Goal: Task Accomplishment & Management: Manage account settings

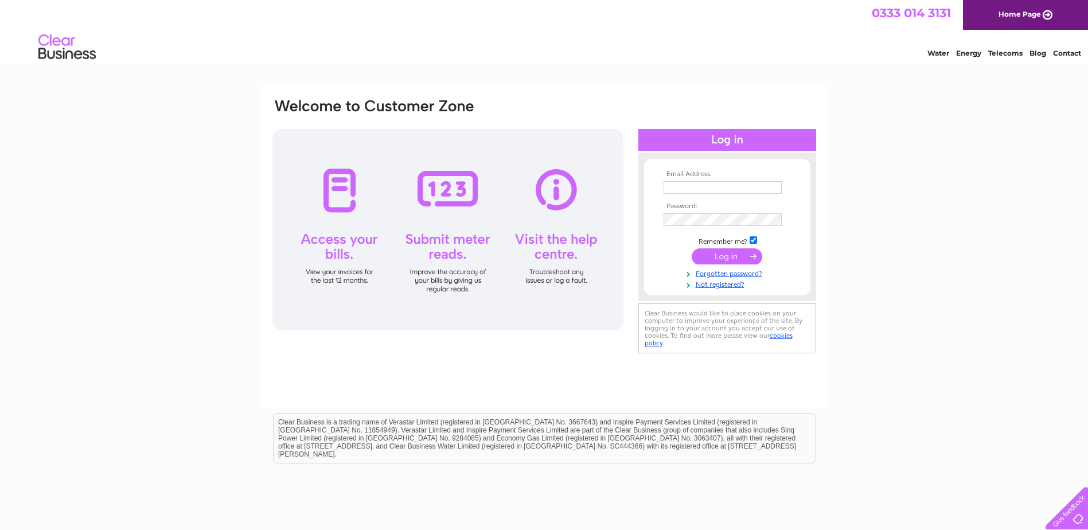
type input "[EMAIL_ADDRESS][DOMAIN_NAME]"
click at [723, 257] on input "submit" at bounding box center [727, 256] width 71 height 16
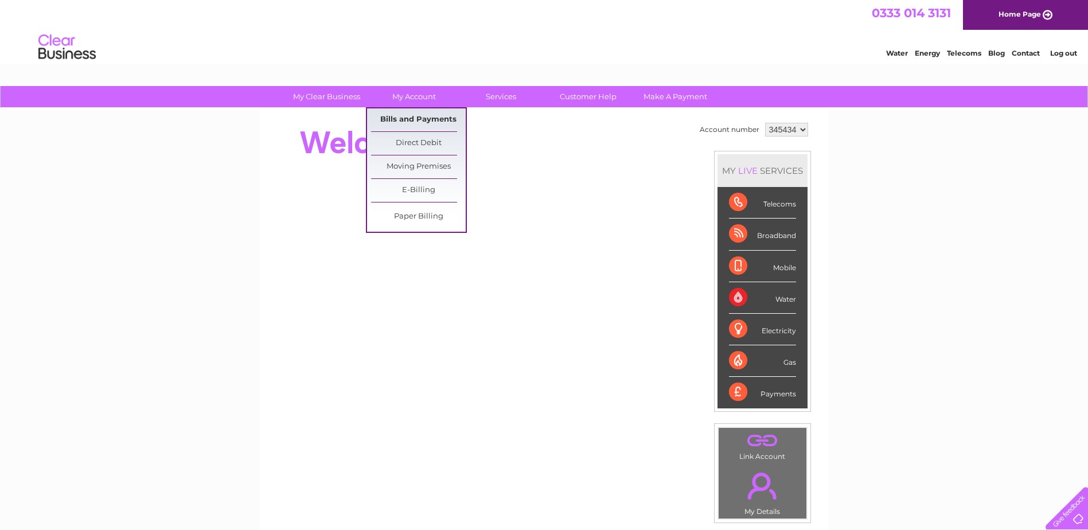
click at [427, 119] on link "Bills and Payments" at bounding box center [418, 119] width 95 height 23
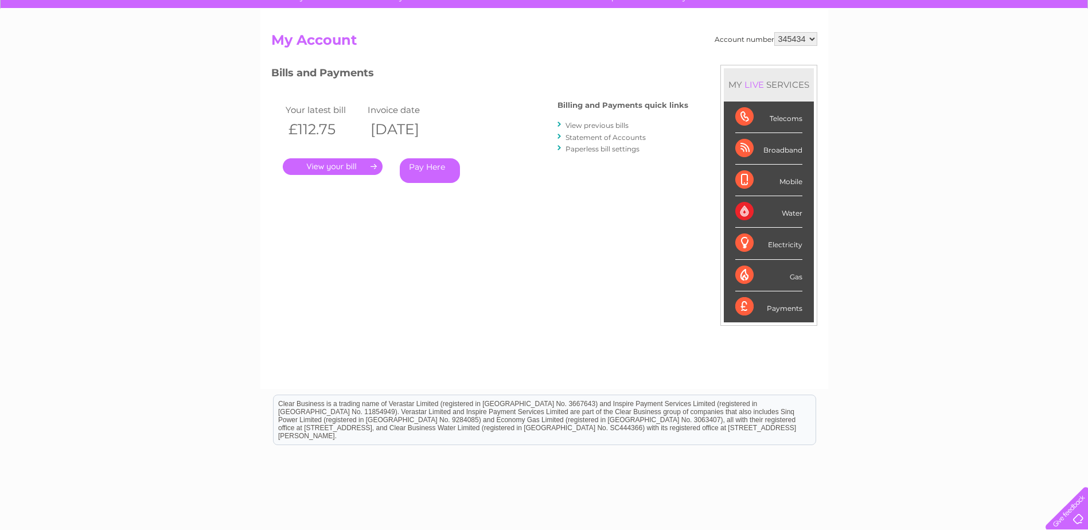
scroll to position [115, 0]
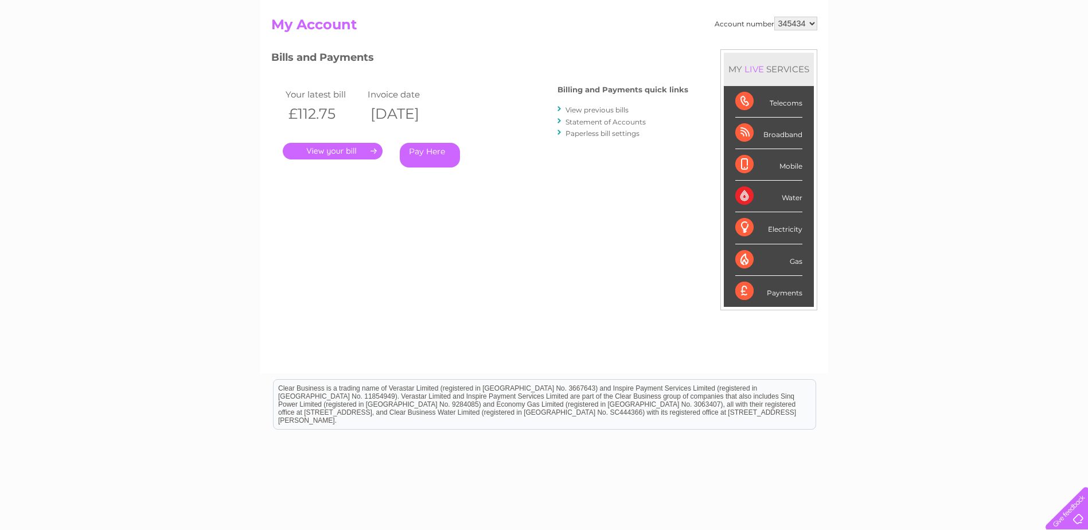
click at [338, 155] on link "." at bounding box center [333, 151] width 100 height 17
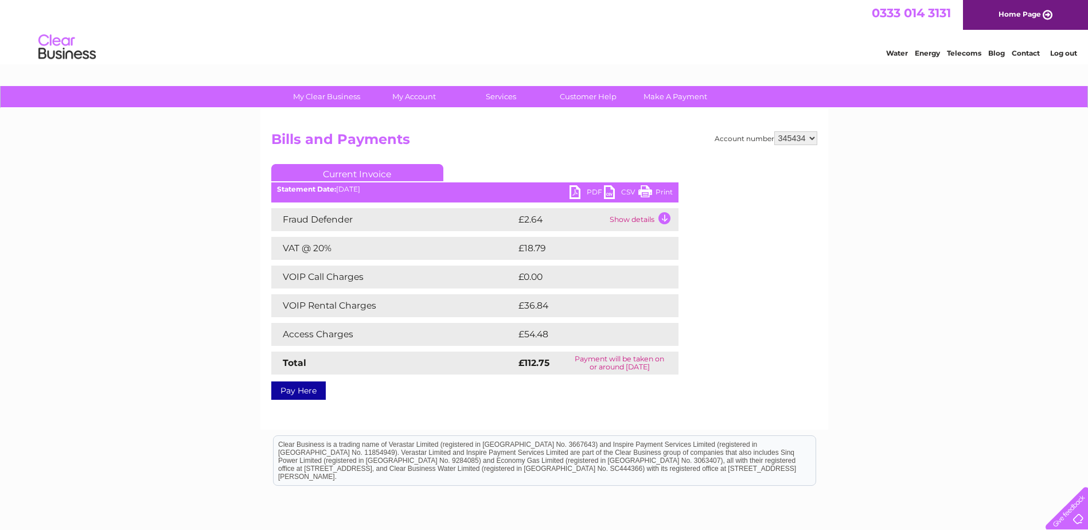
click at [582, 192] on link "PDF" at bounding box center [586, 193] width 34 height 17
